Goal: Check status

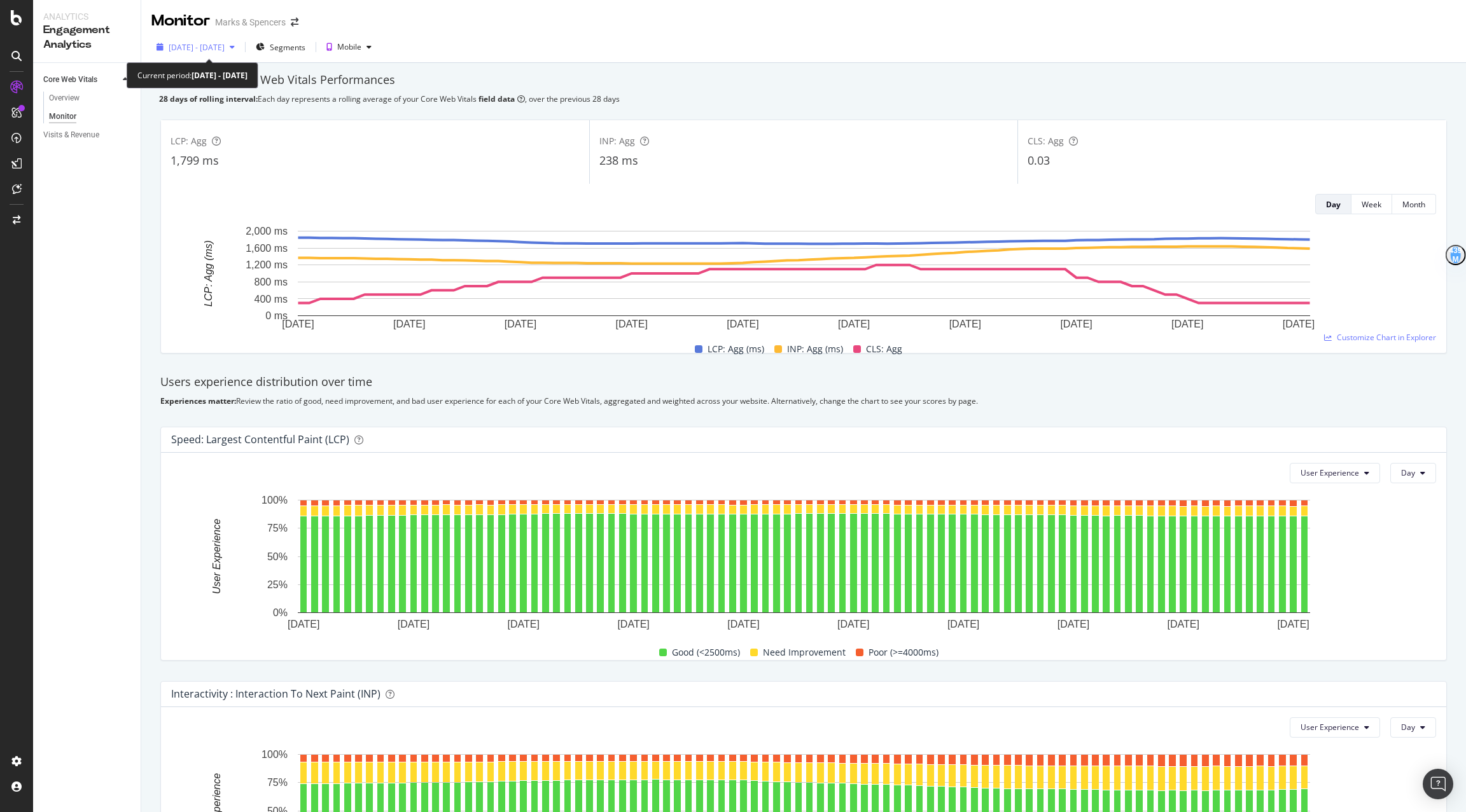
click at [197, 43] on span "[DATE] - [DATE]" at bounding box center [196, 47] width 56 height 11
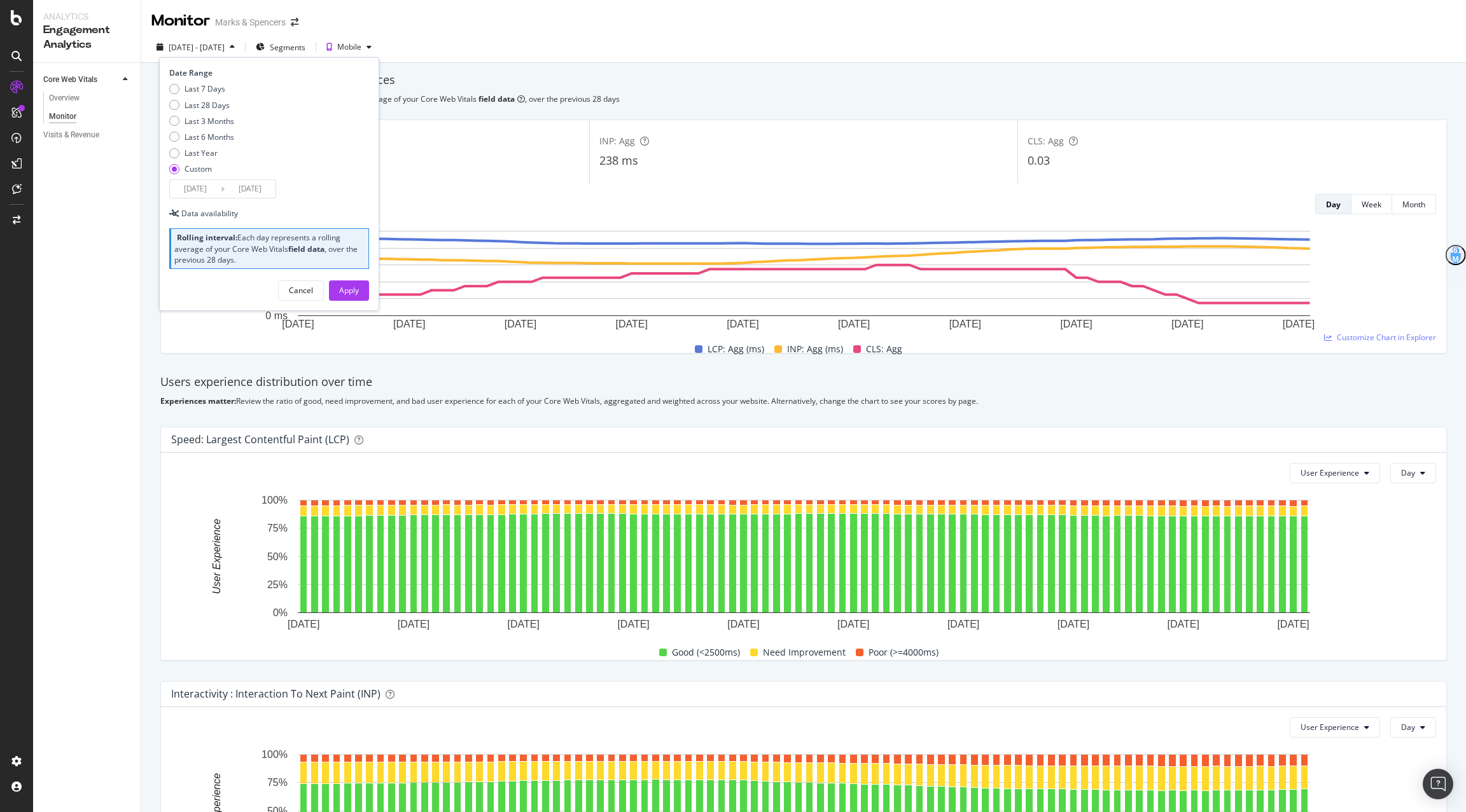
click at [196, 190] on input "[DATE]" at bounding box center [195, 188] width 51 height 18
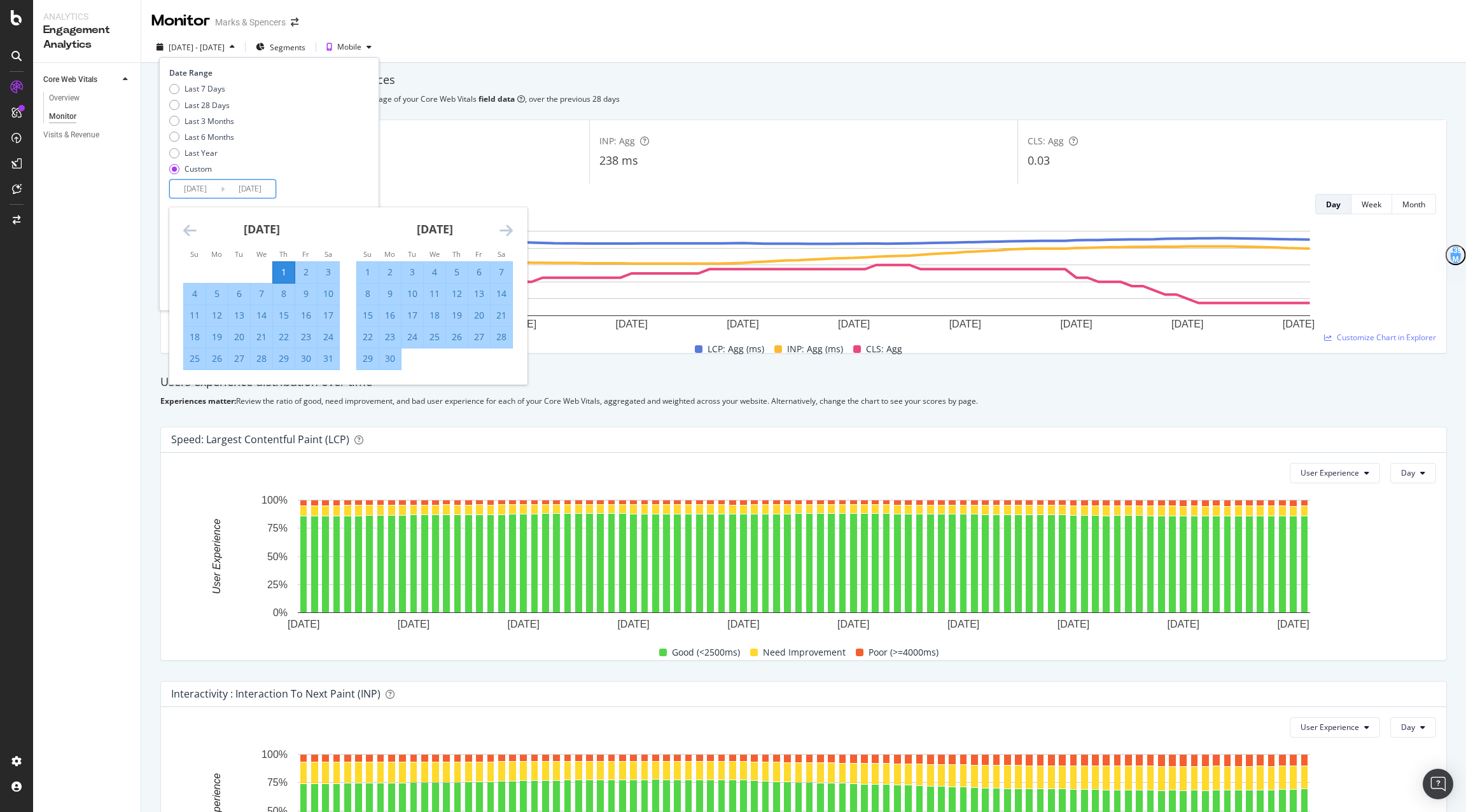
click at [245, 332] on div "20" at bounding box center [239, 337] width 21 height 13
type input "[DATE]"
click at [502, 227] on icon "Move forward to switch to the next month." at bounding box center [505, 230] width 13 height 15
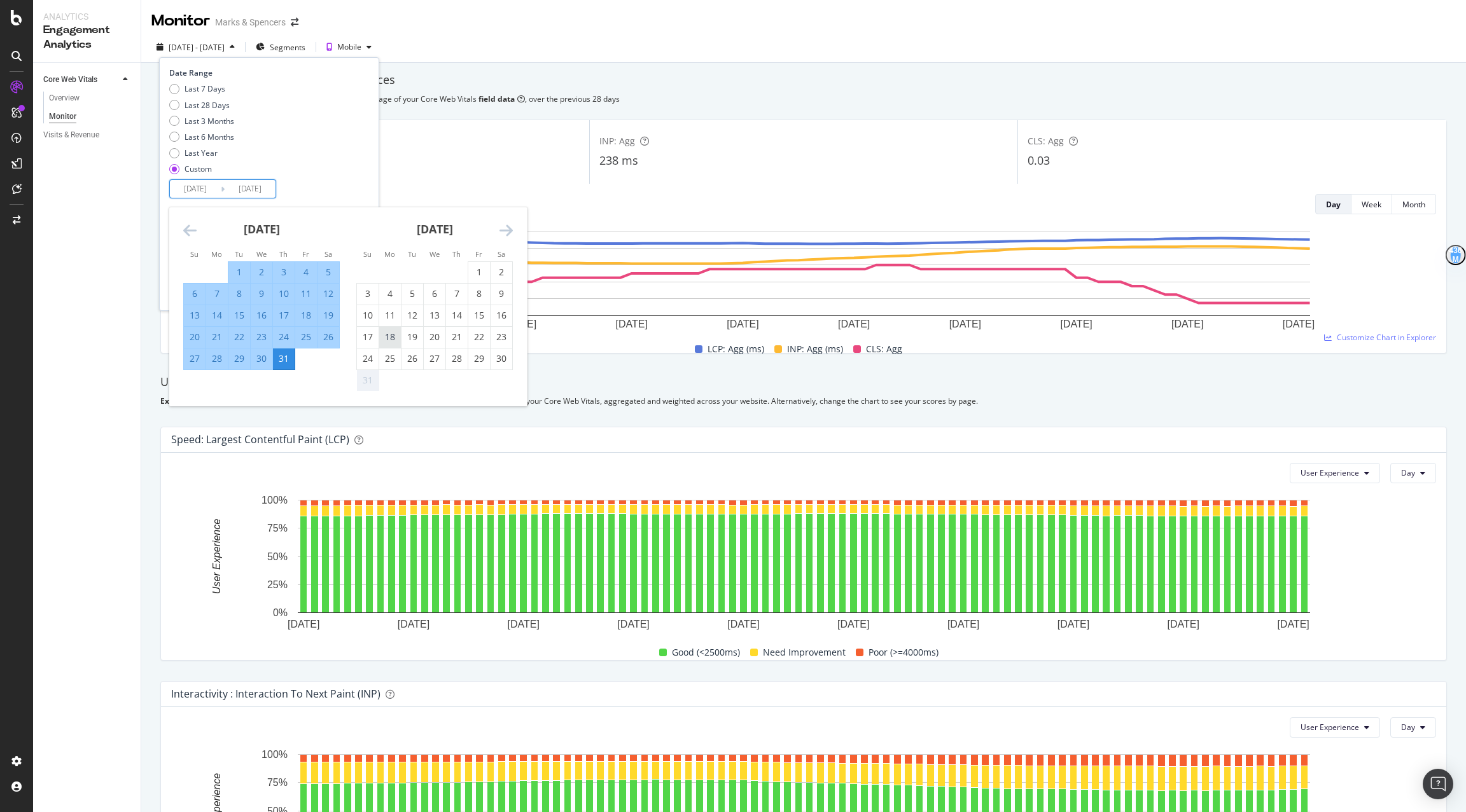
click at [394, 333] on div "18" at bounding box center [390, 337] width 21 height 13
type input "[DATE]"
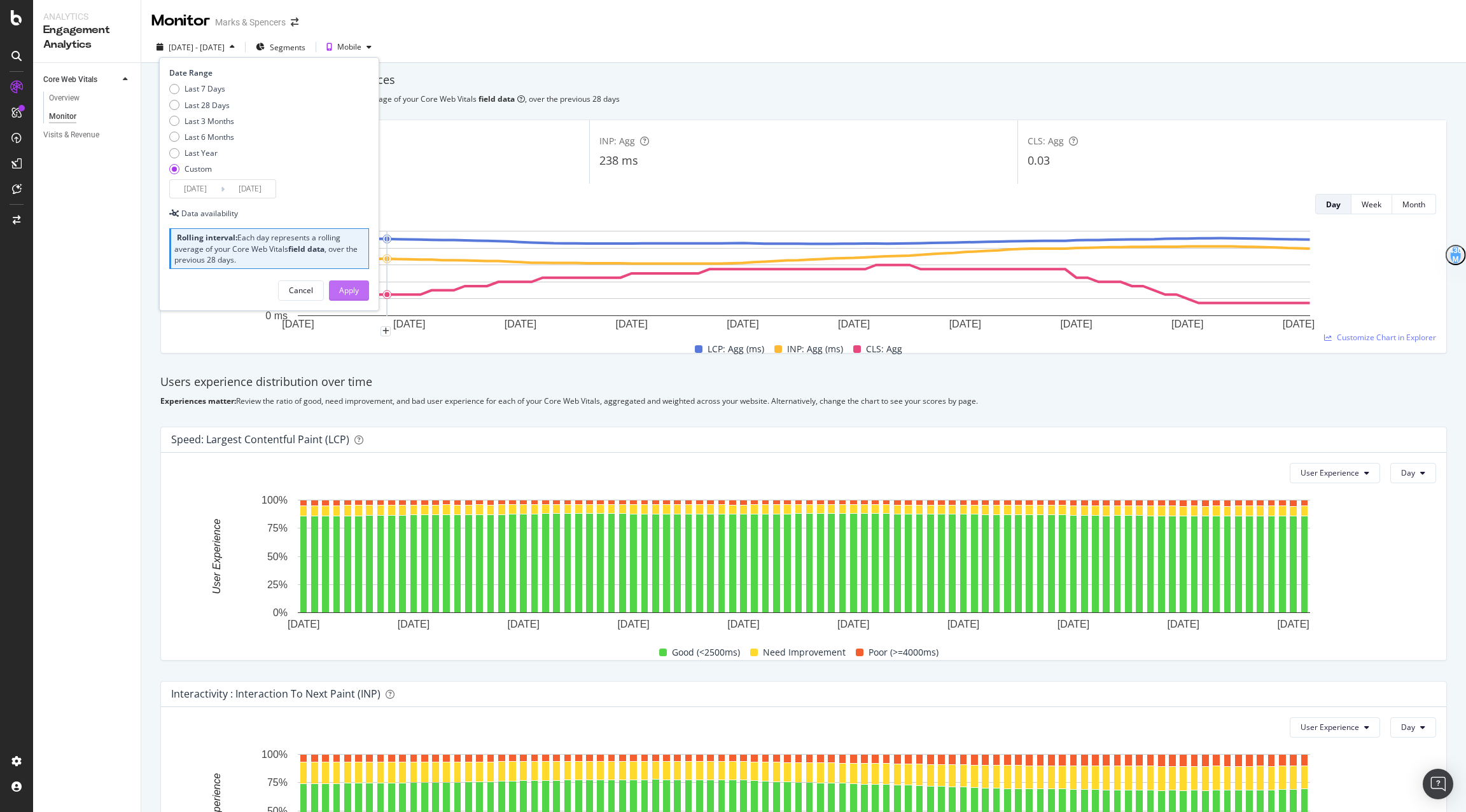
click at [345, 287] on div "Apply" at bounding box center [349, 291] width 20 height 11
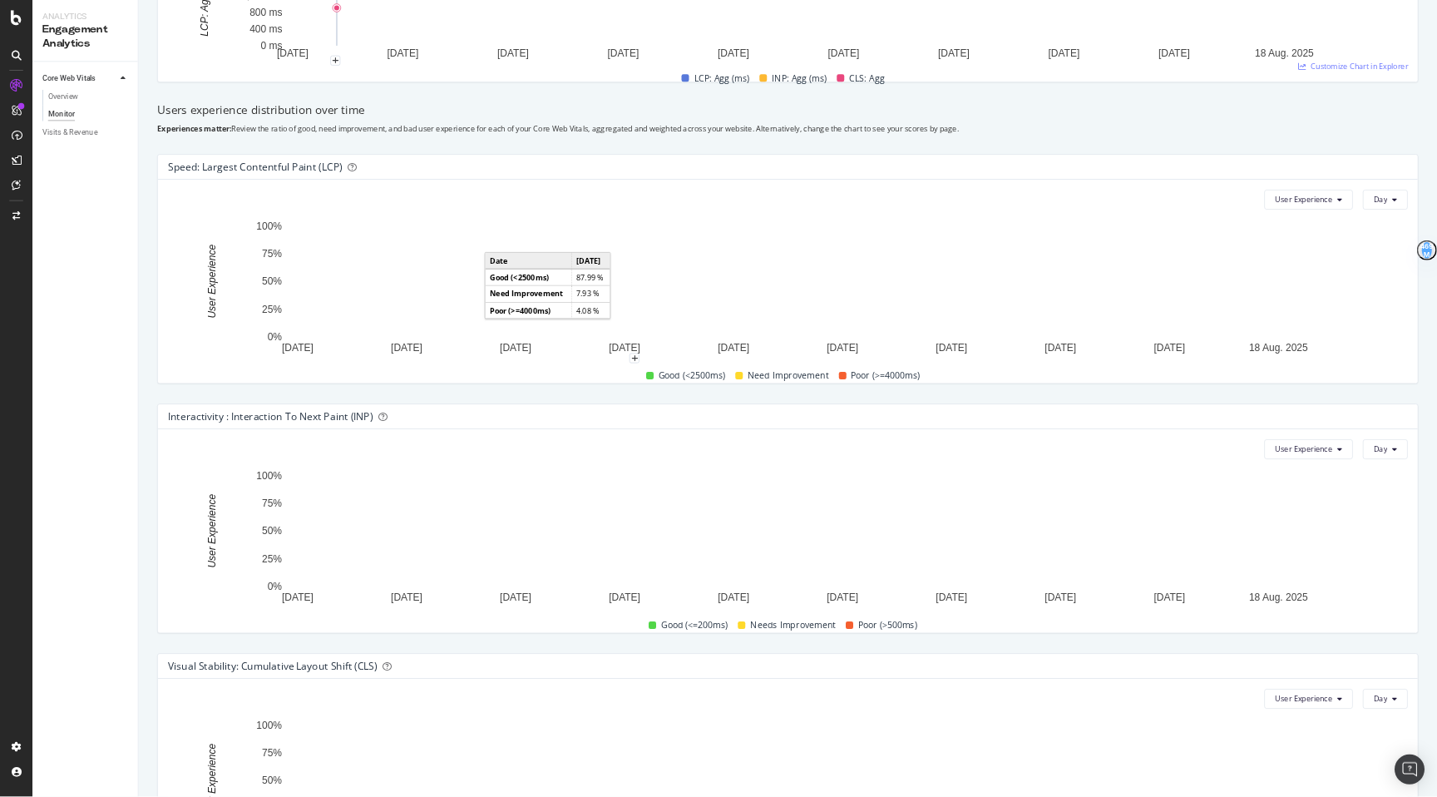
scroll to position [538, 0]
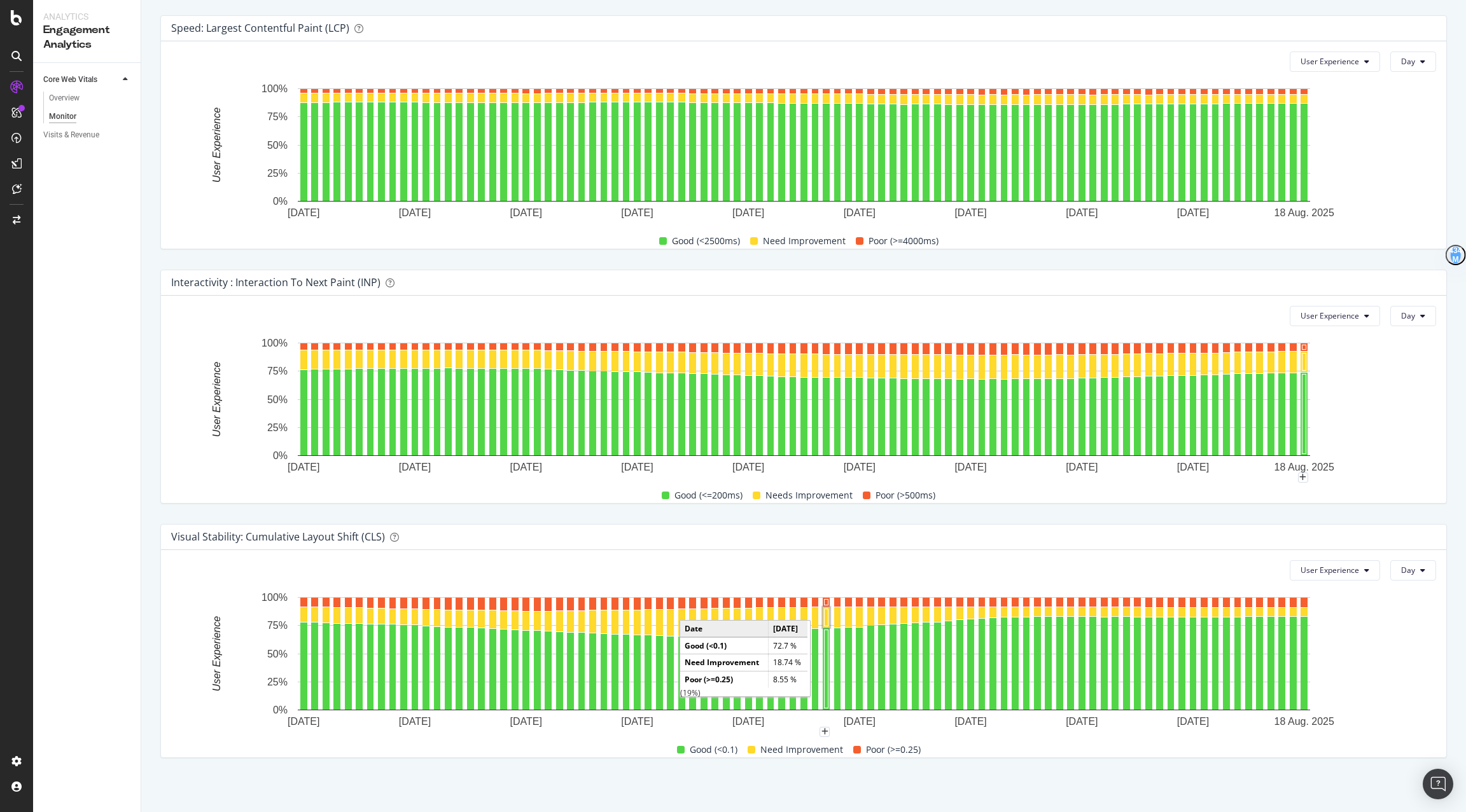
click at [1424, 367] on rect "A chart." at bounding box center [804, 407] width 1265 height 141
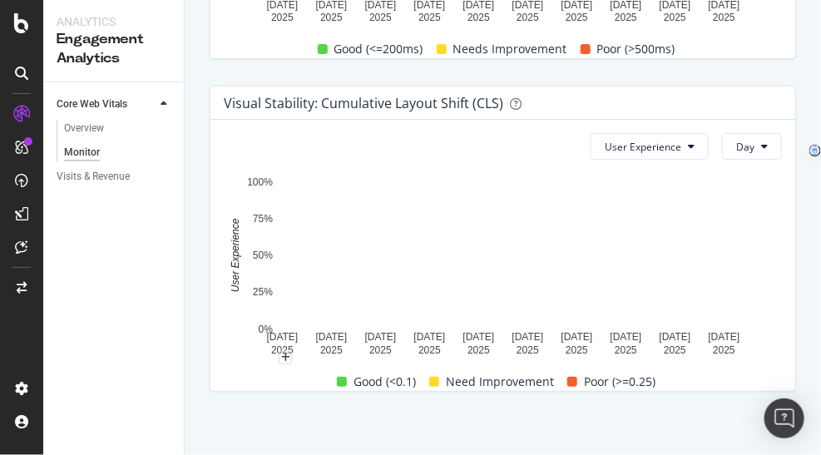
scroll to position [1174, 0]
